Goal: Obtain resource: Download file/media

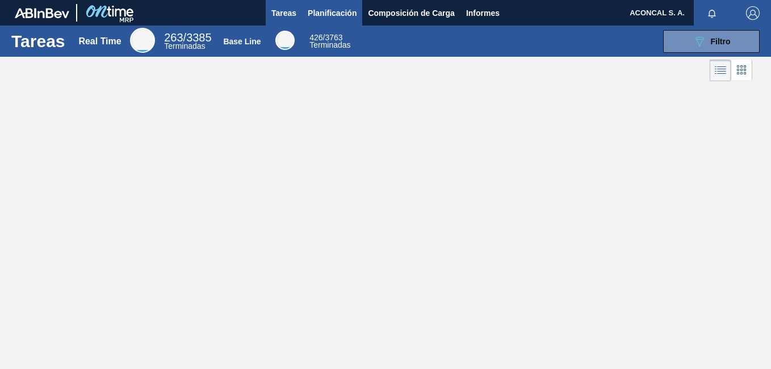
click at [321, 18] on span "Planificación" at bounding box center [332, 13] width 49 height 14
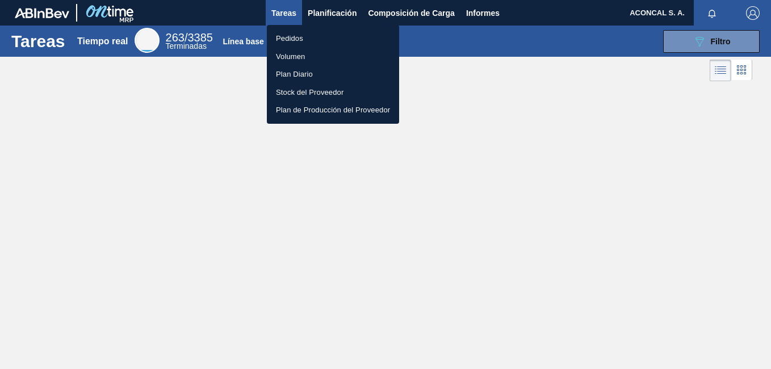
click at [302, 40] on font "Pedidos" at bounding box center [289, 38] width 27 height 11
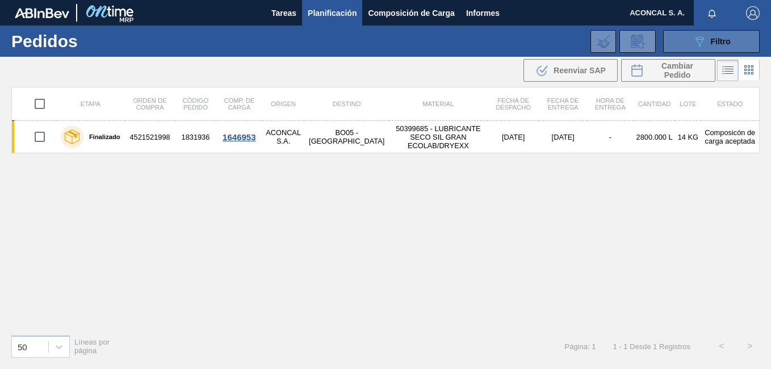
click at [731, 43] on button "089F7B8B-B2A5-4AFE-B5C0-19BA573D28AC Filtro" at bounding box center [711, 41] width 97 height 23
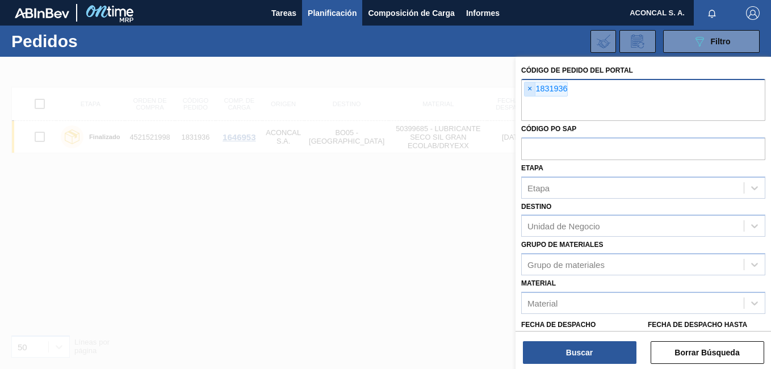
click at [532, 89] on span "×" at bounding box center [530, 89] width 11 height 14
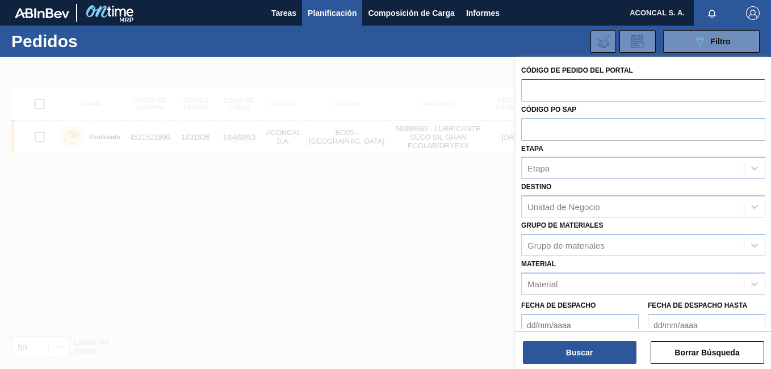
click at [570, 91] on input "text" at bounding box center [643, 90] width 244 height 22
paste input "1835131"
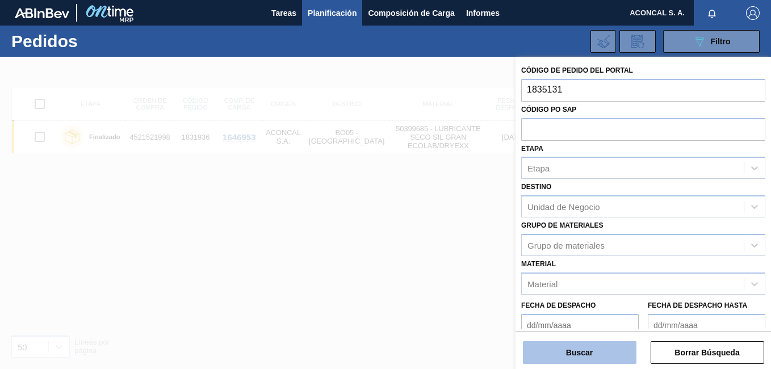
type input "1835131"
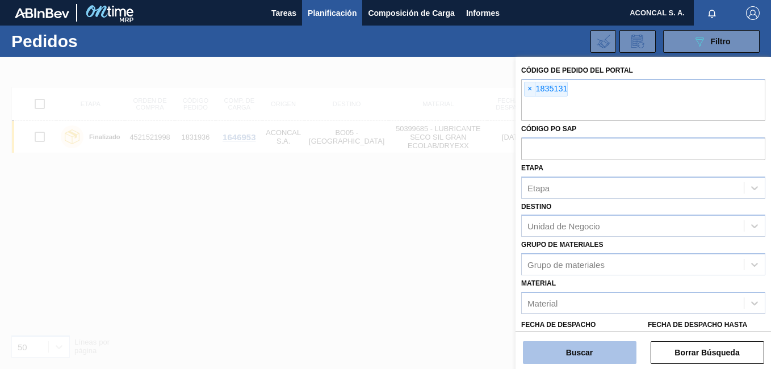
click at [555, 350] on button "Buscar" at bounding box center [580, 352] width 114 height 23
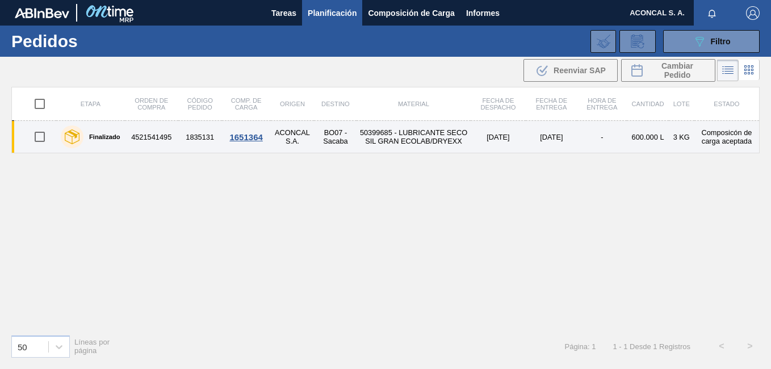
click at [362, 135] on td "50399685 - LUBRICANTE SECO SIL GRAN ECOLAB/DRYEXX" at bounding box center [414, 137] width 114 height 32
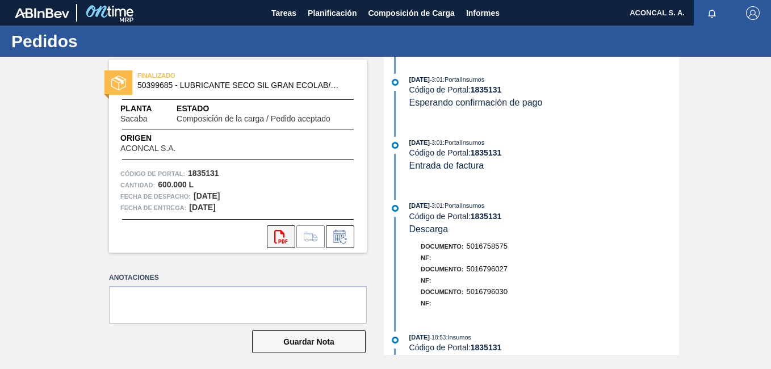
click at [276, 230] on icon at bounding box center [280, 237] width 13 height 14
click at [331, 12] on span "Planificación" at bounding box center [332, 13] width 49 height 14
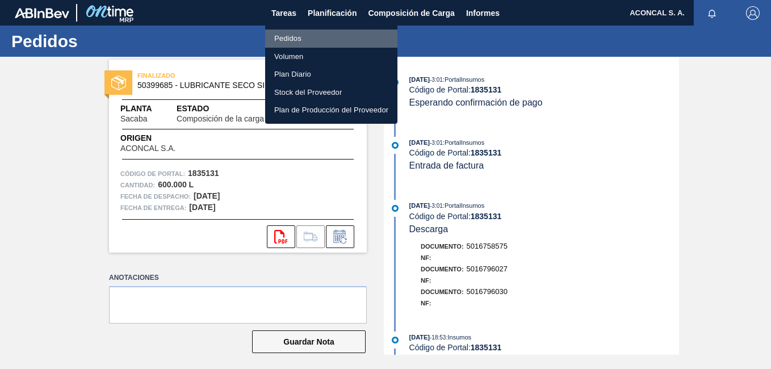
click at [296, 30] on li "Pedidos" at bounding box center [331, 39] width 132 height 18
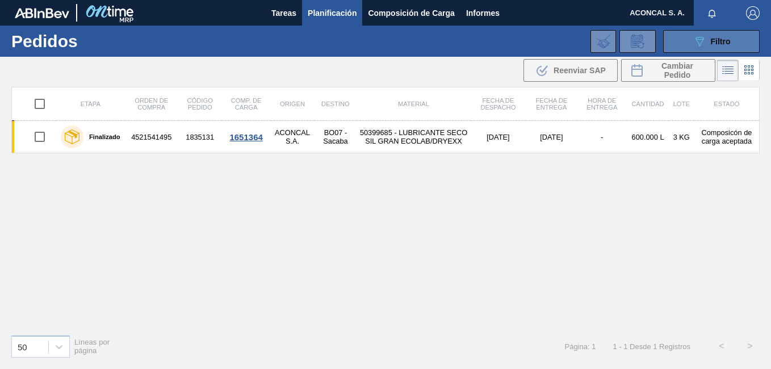
click at [714, 40] on span "Filtro" at bounding box center [721, 41] width 20 height 9
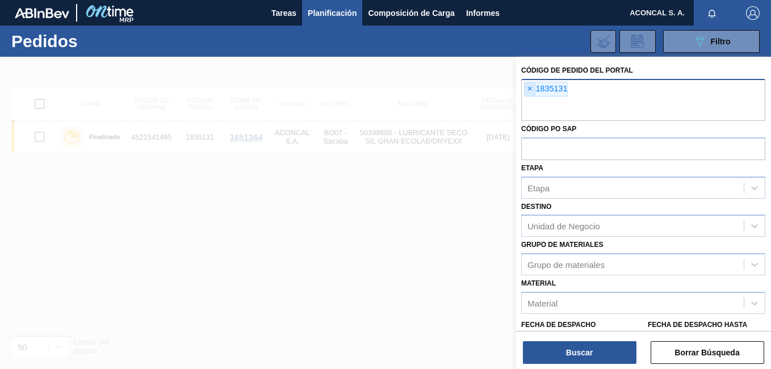
click at [527, 93] on span "×" at bounding box center [530, 89] width 11 height 14
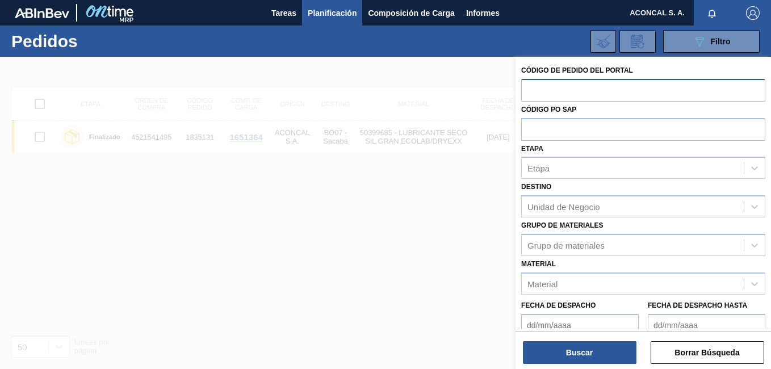
click at [572, 93] on input "text" at bounding box center [643, 90] width 244 height 22
paste input "1831936"
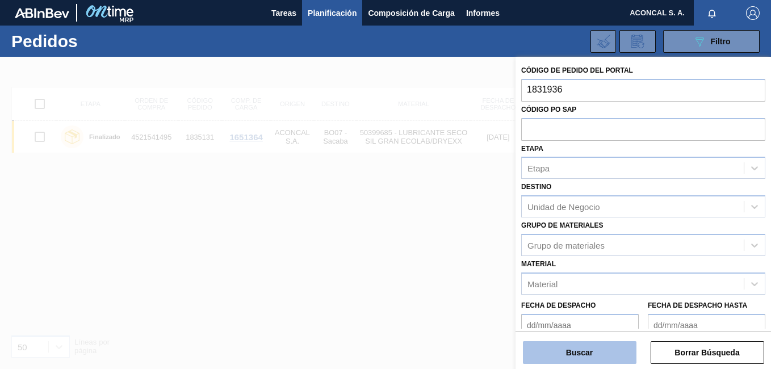
type input "1831936"
click at [571, 350] on button "Buscar" at bounding box center [580, 352] width 114 height 23
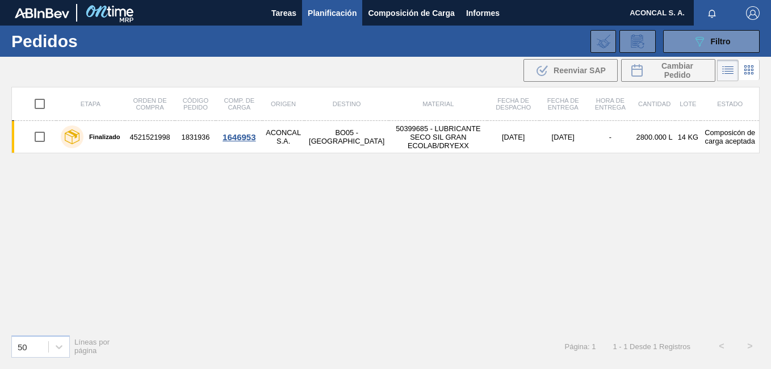
click at [340, 9] on span "Planificación" at bounding box center [332, 13] width 49 height 14
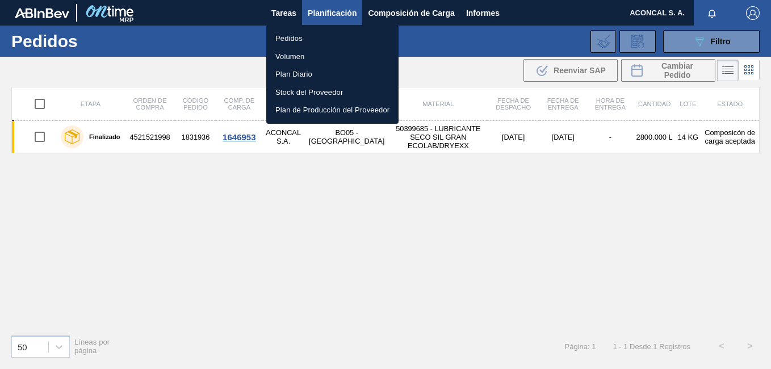
click at [682, 39] on div at bounding box center [385, 184] width 771 height 369
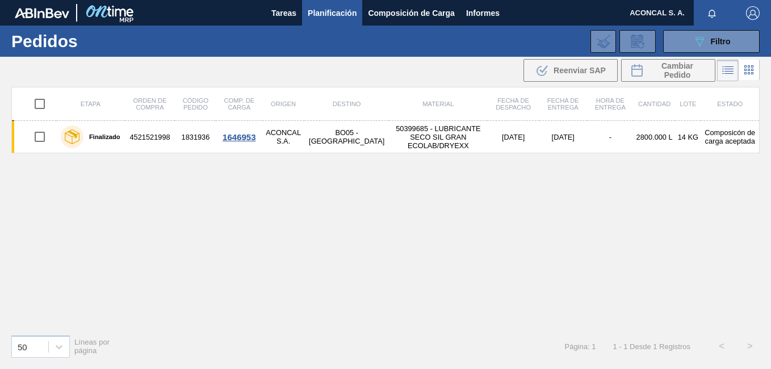
click at [682, 39] on button "089F7B8B-B2A5-4AFE-B5C0-19BA573D28AC Filtro" at bounding box center [711, 41] width 97 height 23
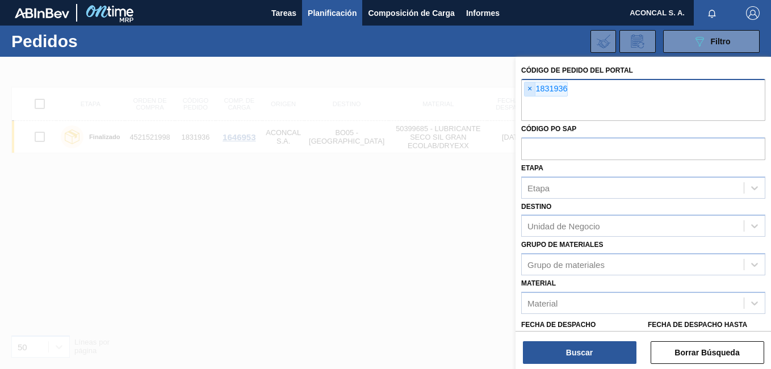
click at [531, 87] on span "×" at bounding box center [530, 89] width 11 height 14
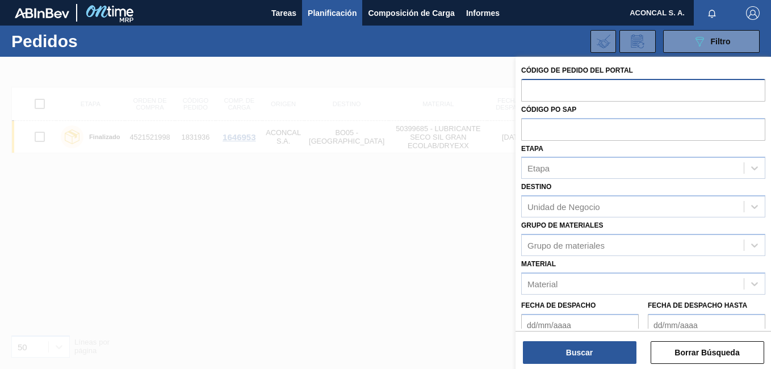
click at [544, 89] on input "text" at bounding box center [643, 90] width 244 height 22
paste input "text"
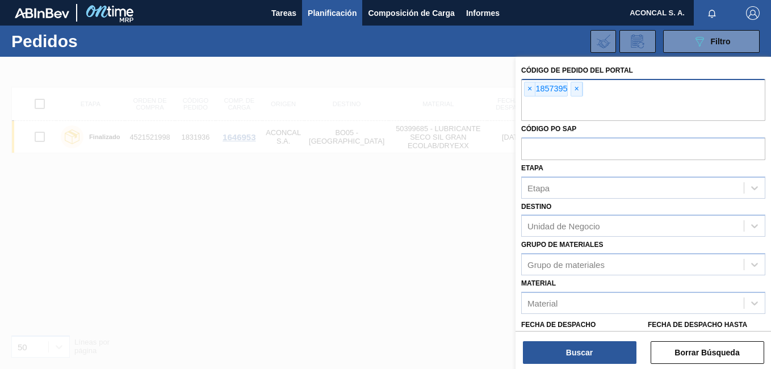
click at [575, 86] on span "×" at bounding box center [576, 89] width 11 height 14
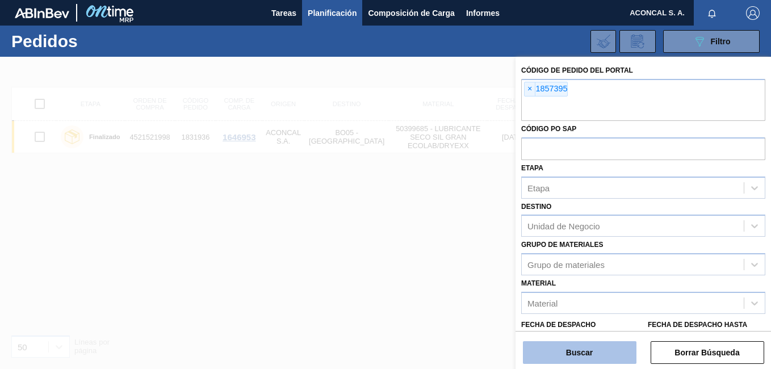
click at [590, 351] on button "Buscar" at bounding box center [580, 352] width 114 height 23
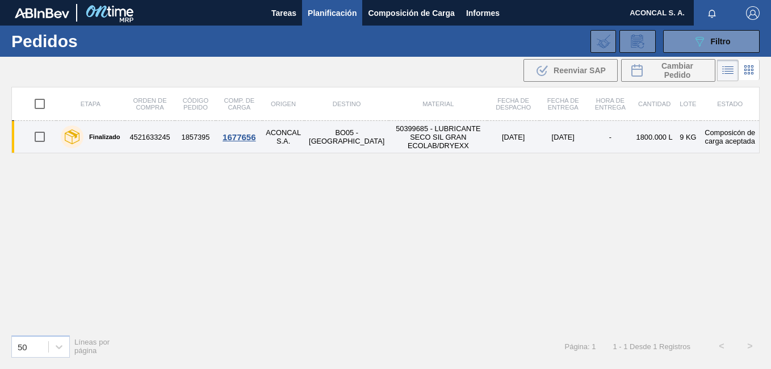
click at [389, 141] on td "50399685 - LUBRICANTE SECO SIL GRAN ECOLAB/DRYEXX" at bounding box center [438, 137] width 98 height 32
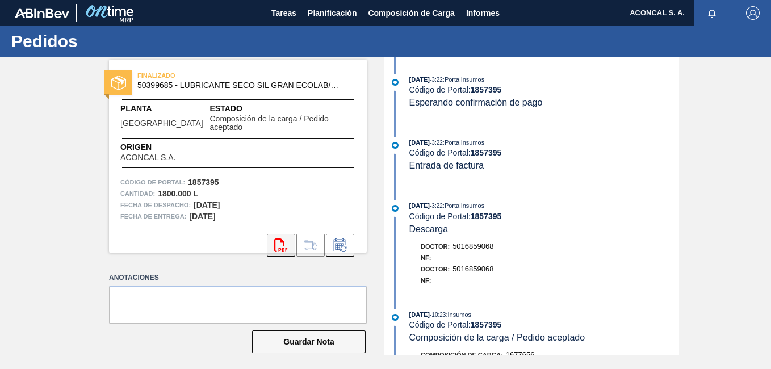
click at [286, 239] on icon "svg{fill:#ff0000}" at bounding box center [281, 246] width 14 height 14
click at [352, 16] on span "Planificación" at bounding box center [332, 13] width 49 height 14
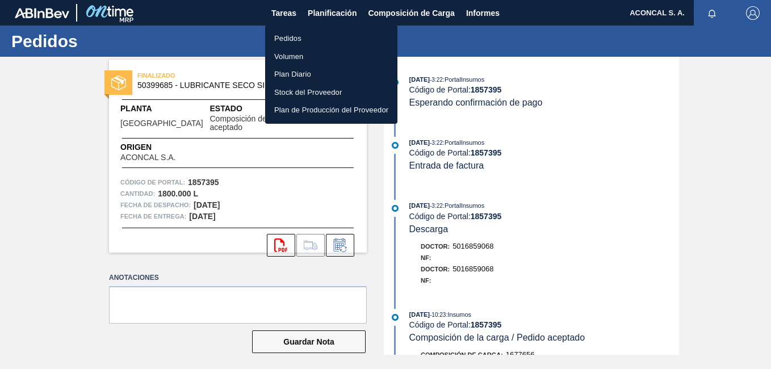
click at [315, 38] on li "Pedidos" at bounding box center [331, 39] width 132 height 18
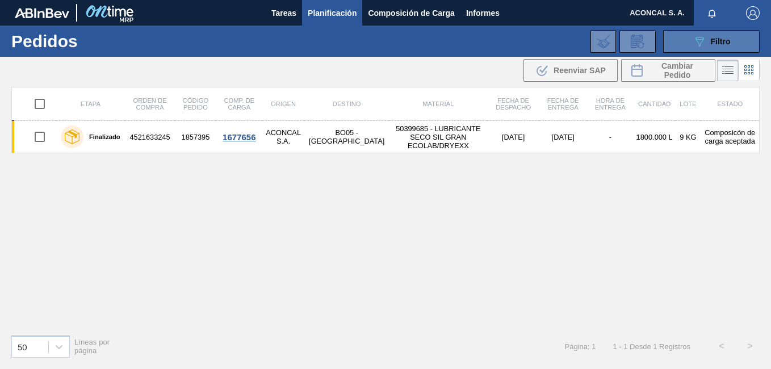
click at [703, 40] on icon "089F7B8B-B2A5-4AFE-B5C0-19BA573D28AC" at bounding box center [700, 42] width 14 height 14
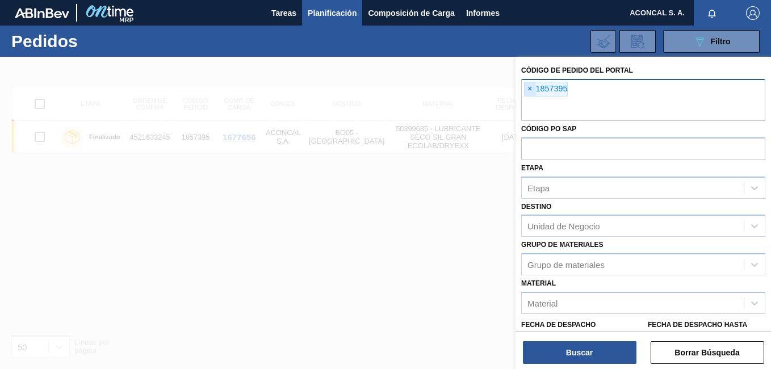
click at [530, 90] on span "×" at bounding box center [530, 89] width 11 height 14
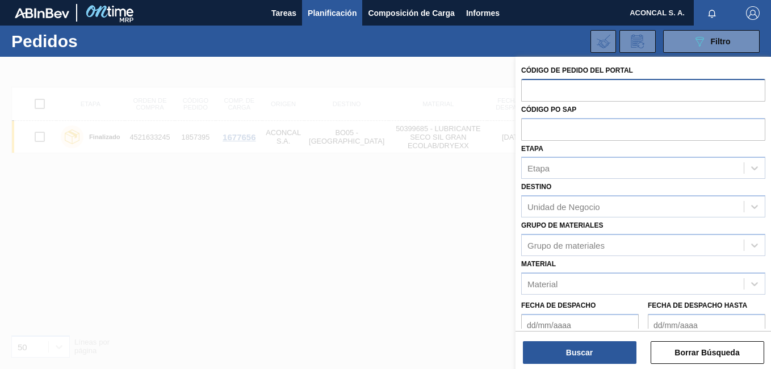
click at [582, 91] on input "text" at bounding box center [643, 90] width 244 height 22
paste input "1790575"
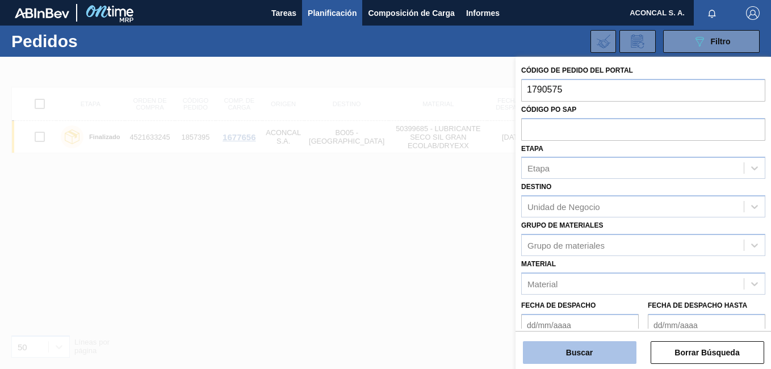
type input "1790575"
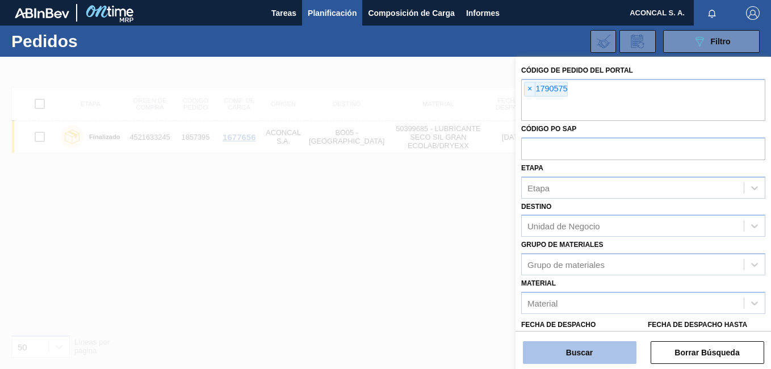
click at [561, 357] on button "Buscar" at bounding box center [580, 352] width 114 height 23
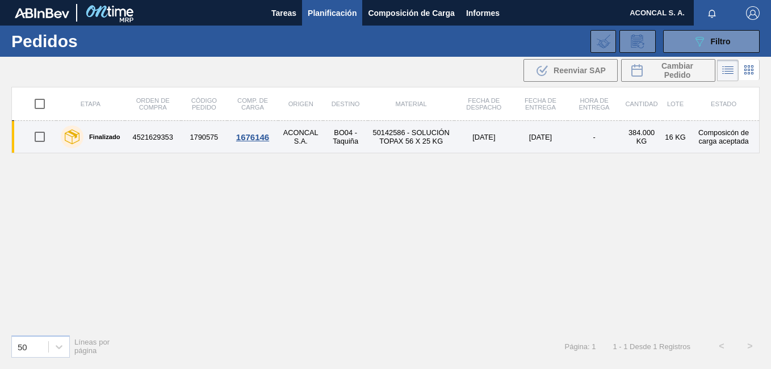
click at [392, 134] on td "50142586 - SOLUCIÓN TOPAX 56 X 25 KG" at bounding box center [411, 137] width 87 height 32
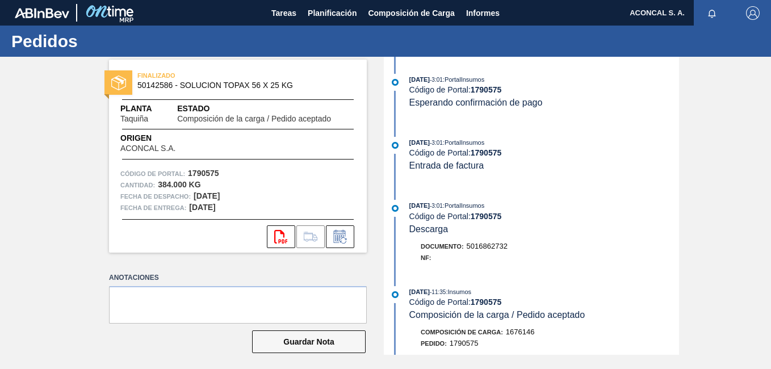
click at [278, 248] on div "FINALIZADO 50142586 - SOLUCIÓN TOPAX 56 X 25 KG Planta Taquiña Estado Composici…" at bounding box center [238, 156] width 258 height 193
click at [279, 241] on icon "svg{fill:#ff0000}" at bounding box center [281, 237] width 14 height 14
click at [335, 23] on button "Planificación" at bounding box center [332, 13] width 60 height 26
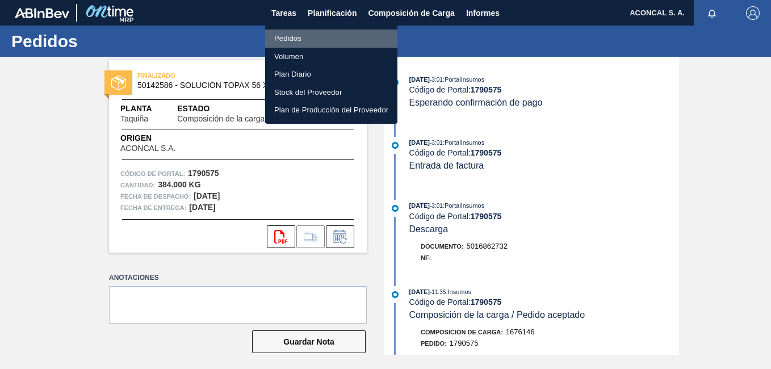
click at [287, 43] on font "Pedidos" at bounding box center [287, 38] width 27 height 11
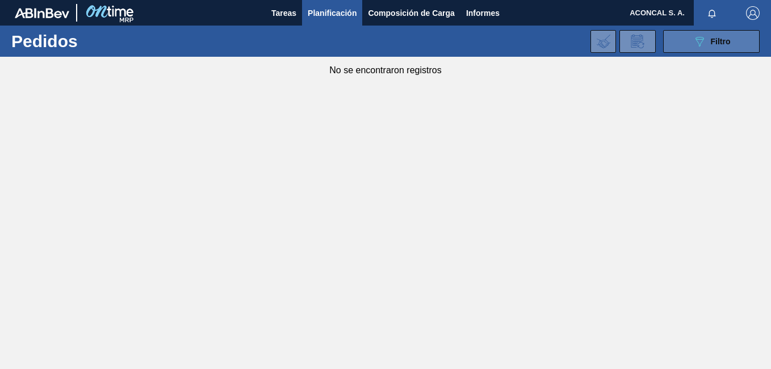
click at [684, 44] on button "089F7B8B-B2A5-4AFE-B5C0-19BA573D28AC Filtro" at bounding box center [711, 41] width 97 height 23
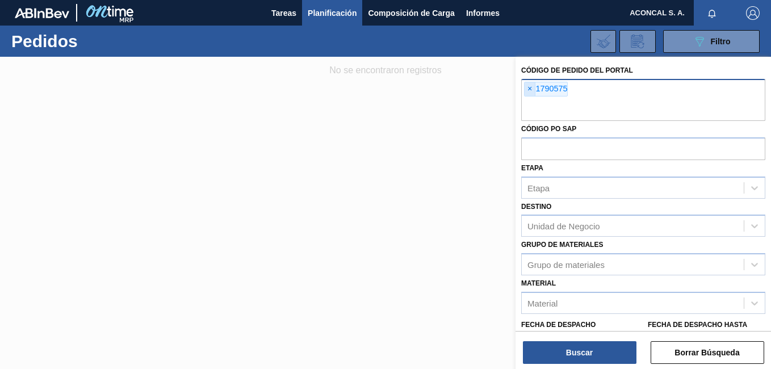
click at [528, 90] on span "×" at bounding box center [530, 89] width 11 height 14
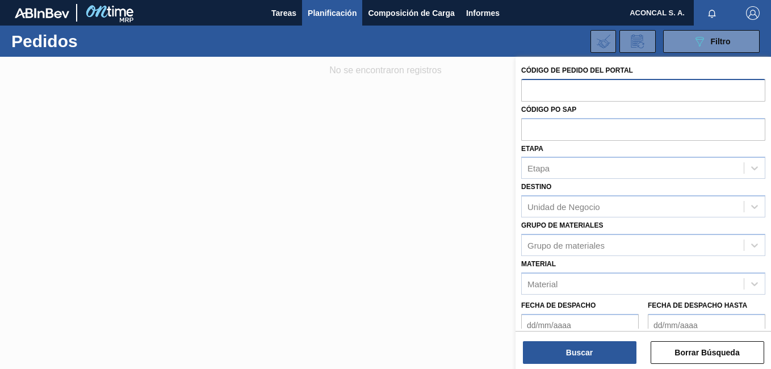
click at [580, 94] on input "text" at bounding box center [643, 90] width 244 height 22
paste input "1831768"
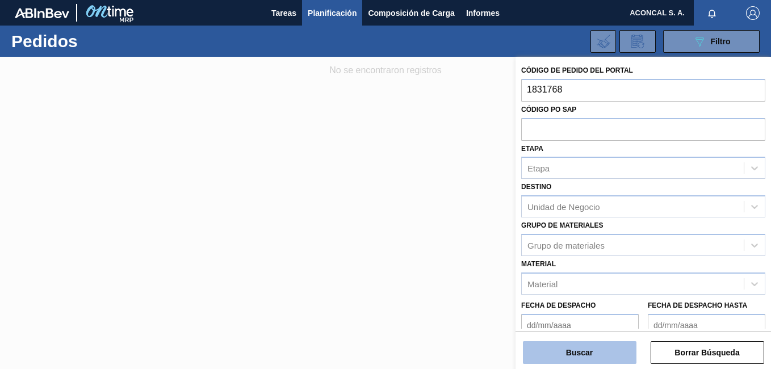
type input "1831768"
click at [563, 353] on button "Buscar" at bounding box center [580, 352] width 114 height 23
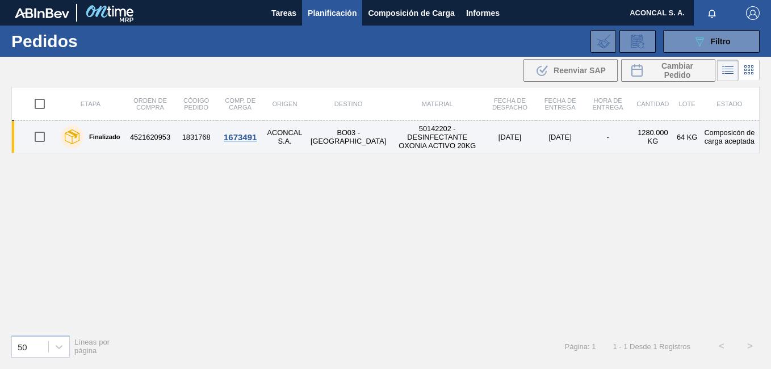
click at [420, 132] on td "50142202 - DESINFECTANTE OXONIA ACTIVO 20KG" at bounding box center [437, 137] width 93 height 32
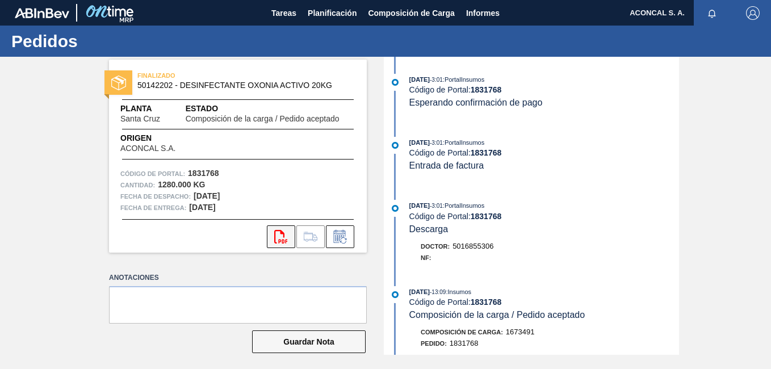
click at [281, 233] on icon at bounding box center [280, 237] width 13 height 14
click at [335, 7] on span "Planificación" at bounding box center [332, 13] width 49 height 14
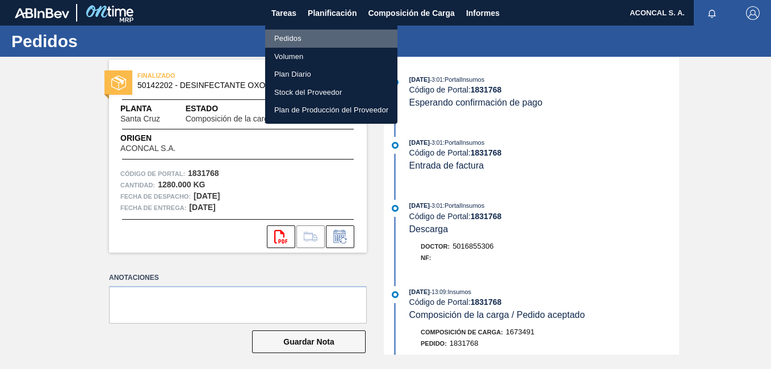
click at [306, 33] on li "Pedidos" at bounding box center [331, 39] width 132 height 18
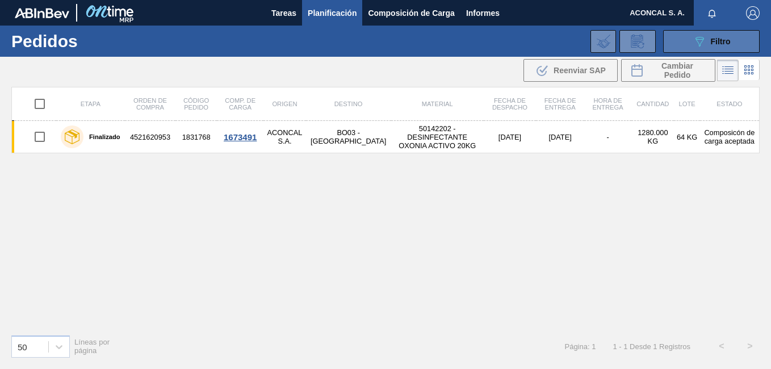
click at [671, 41] on button "089F7B8B-B2A5-4AFE-B5C0-19BA573D28AC Filtro" at bounding box center [711, 41] width 97 height 23
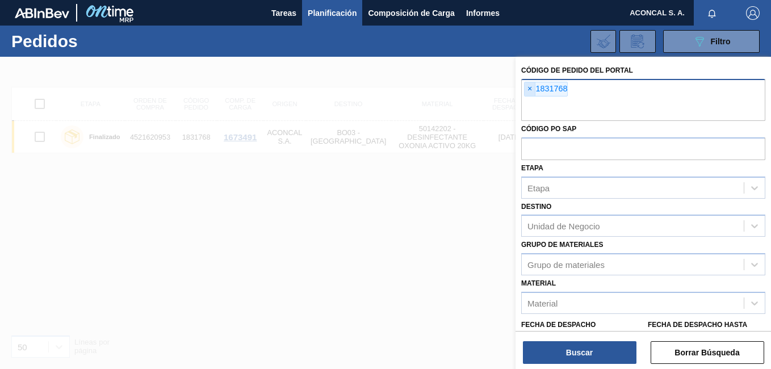
click at [533, 89] on span "×" at bounding box center [530, 89] width 11 height 14
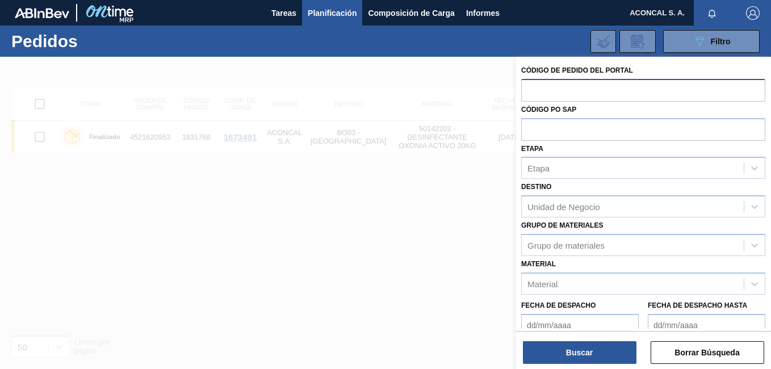
click at [561, 97] on input "text" at bounding box center [643, 90] width 244 height 22
paste input "1790075"
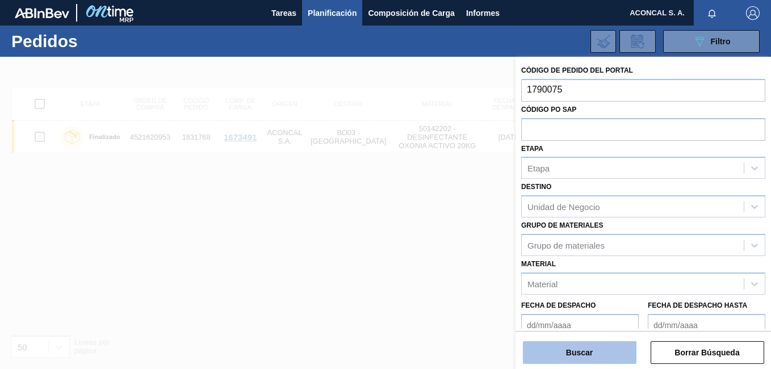
type input "1790075"
click at [566, 355] on button "Buscar" at bounding box center [580, 352] width 114 height 23
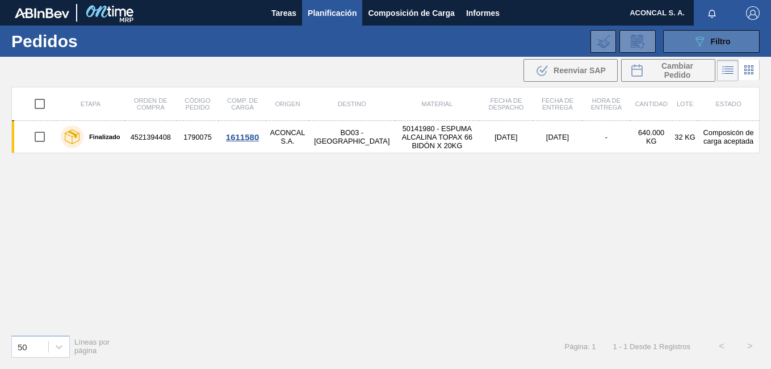
click at [676, 39] on button "089F7B8B-B2A5-4AFE-B5C0-19BA573D28AC Filtro" at bounding box center [711, 41] width 97 height 23
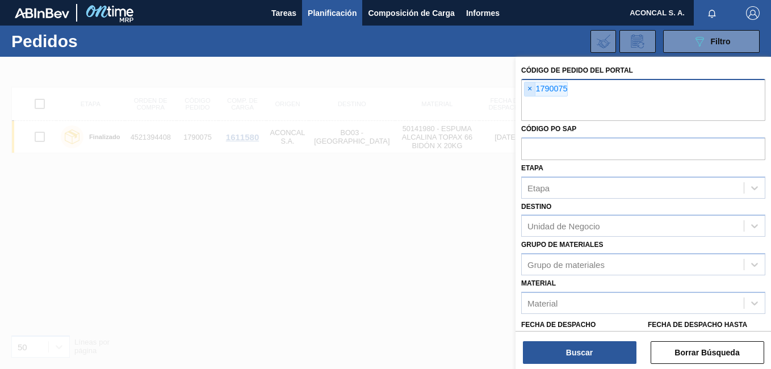
click at [525, 91] on span "×" at bounding box center [530, 89] width 11 height 14
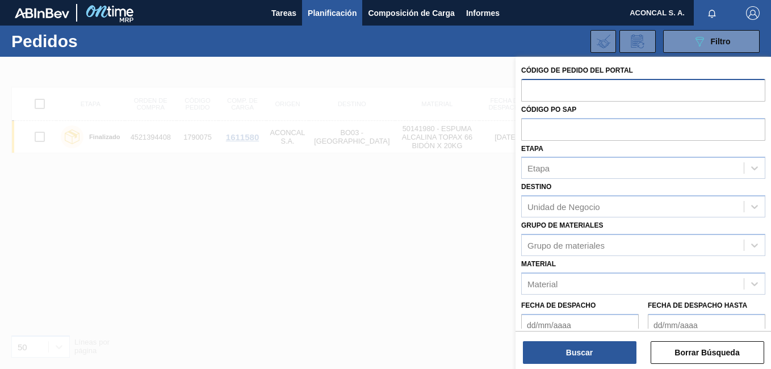
click at [556, 86] on input "text" at bounding box center [643, 90] width 244 height 22
paste input "1831766"
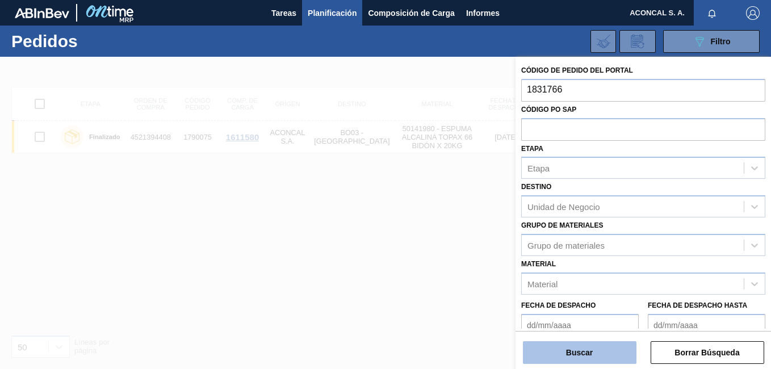
type input "1831766"
click at [561, 362] on button "Buscar" at bounding box center [580, 352] width 114 height 23
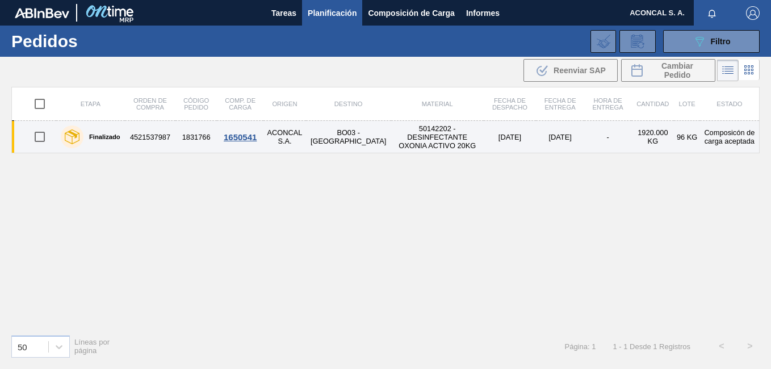
click at [331, 132] on td "BO03 - Santa Cruz" at bounding box center [348, 137] width 85 height 32
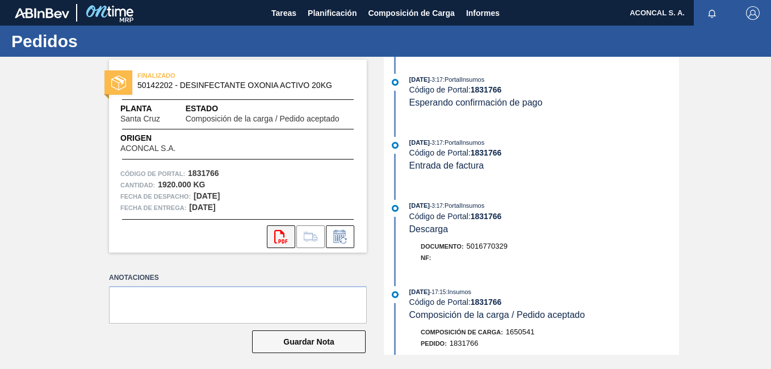
click at [286, 239] on icon "svg{fill:#ff0000}" at bounding box center [281, 237] width 14 height 14
